Goal: Task Accomplishment & Management: Manage account settings

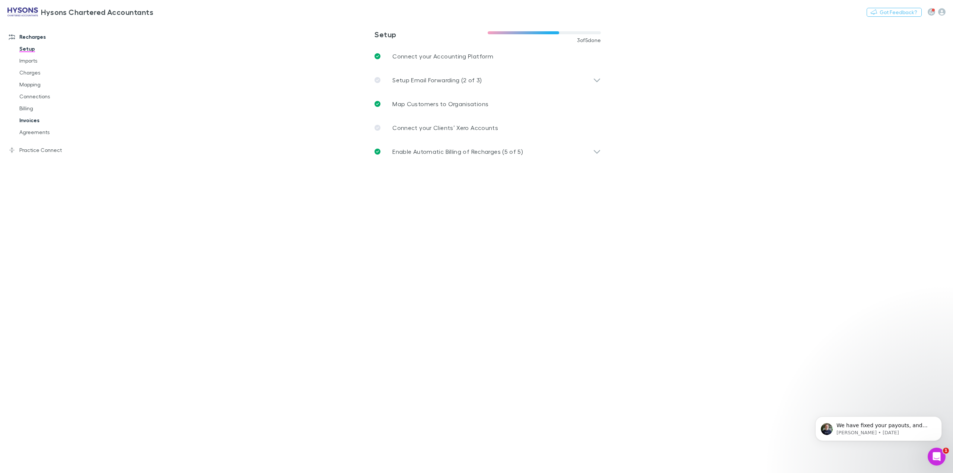
click at [35, 120] on link "Invoices" at bounding box center [59, 120] width 94 height 12
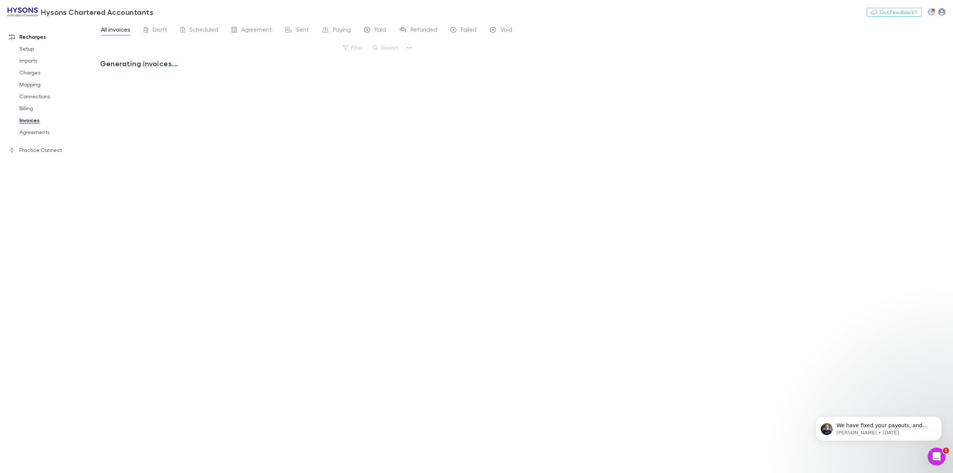
click at [942, 8] on icon "button" at bounding box center [941, 11] width 7 height 7
click at [874, 64] on p "My account" at bounding box center [894, 65] width 102 height 13
